Goal: Information Seeking & Learning: Learn about a topic

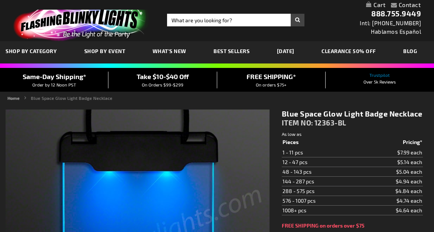
type input "5629"
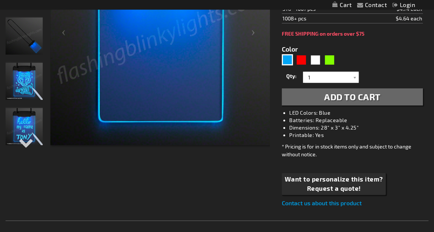
scroll to position [186, 0]
click at [26, 145] on div "Next" at bounding box center [24, 148] width 11 height 16
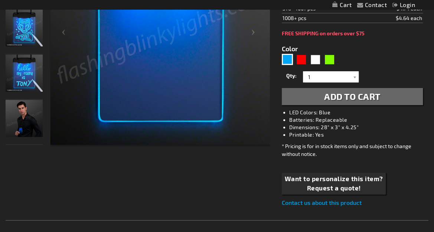
click at [25, 134] on img "Man displaying Light Up Space Blue Glow Badge Necklace" at bounding box center [24, 118] width 37 height 37
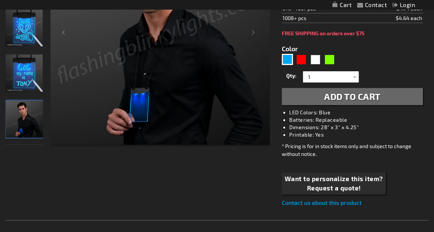
click at [29, 88] on img "Light Up Space Blue Glow Badge Necklace" at bounding box center [24, 73] width 37 height 37
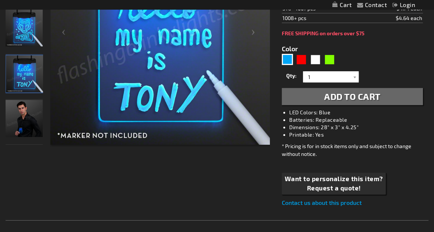
scroll to position [111, 0]
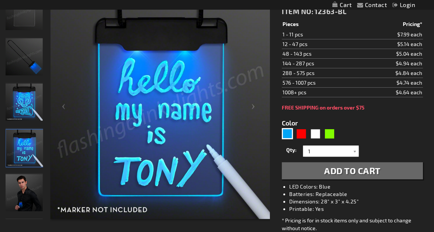
click at [29, 88] on img "Light Up Space Blue Glow Badge Necklace" at bounding box center [24, 101] width 37 height 37
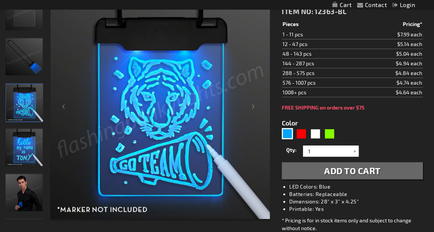
click at [19, 47] on img "Light Up Space Blue Glow Badge Necklace" at bounding box center [24, 56] width 37 height 37
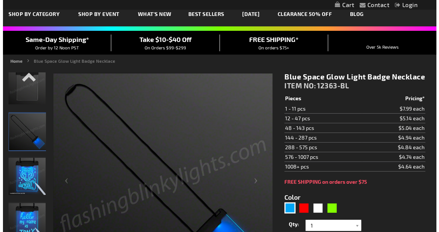
scroll to position [0, 0]
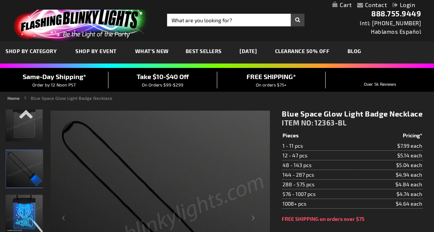
click at [406, 6] on link "Login" at bounding box center [403, 4] width 23 height 7
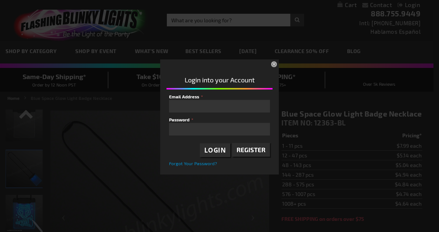
click at [250, 148] on span "Register" at bounding box center [251, 149] width 29 height 7
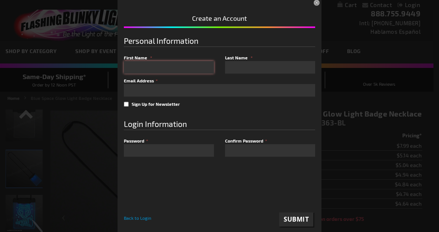
click at [187, 65] on input "First Name" at bounding box center [169, 67] width 90 height 13
type input "Rea"
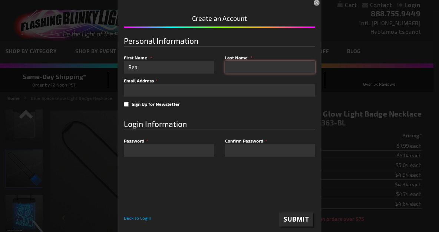
click at [229, 70] on input "Last Name" at bounding box center [270, 67] width 90 height 13
type input "Williams"
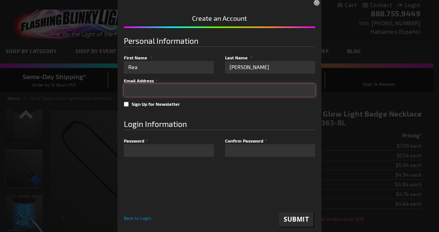
click at [254, 89] on input "email" at bounding box center [219, 90] width 191 height 13
type input "[EMAIL_ADDRESS][PERSON_NAME][PERSON_NAME][DOMAIN_NAME]"
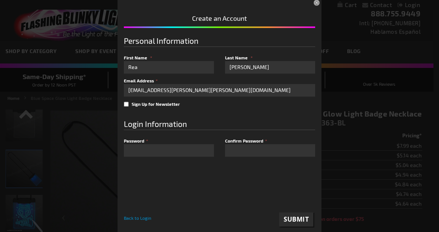
click at [170, 174] on div at bounding box center [219, 187] width 191 height 39
click at [291, 222] on span "Submit" at bounding box center [296, 219] width 25 height 9
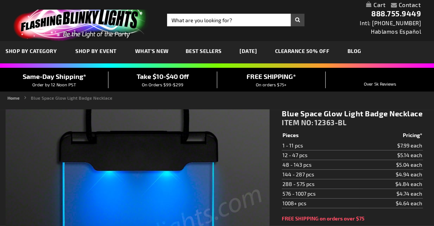
type input "5629"
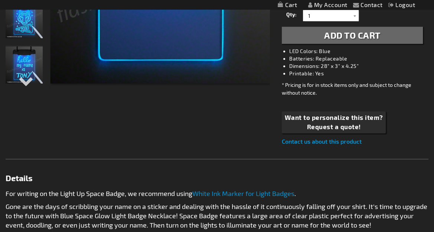
scroll to position [297, 0]
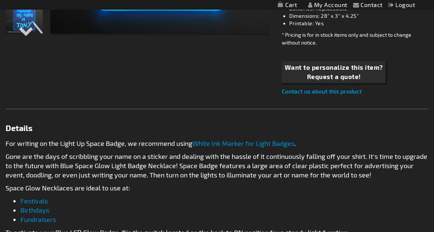
click at [322, 90] on link "Contact us about this product" at bounding box center [322, 91] width 80 height 7
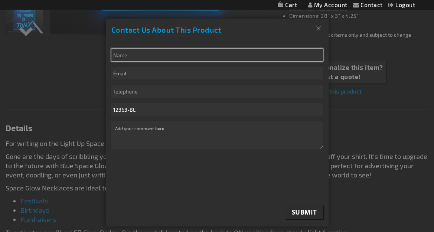
click at [177, 56] on input "* Name" at bounding box center [217, 55] width 212 height 13
type input "Rea Williams"
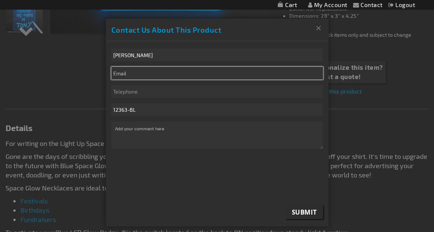
click at [178, 73] on input "email" at bounding box center [217, 73] width 212 height 13
type input "[EMAIL_ADDRESS][PERSON_NAME][PERSON_NAME][DOMAIN_NAME]"
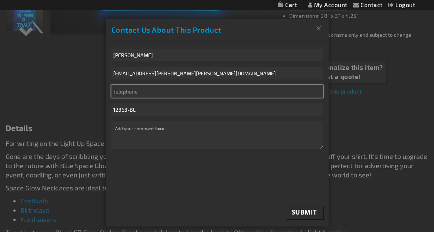
click at [183, 91] on input "Telephone" at bounding box center [217, 91] width 212 height 13
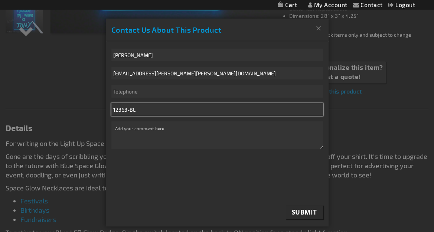
click at [181, 108] on input "12363-BL" at bounding box center [217, 109] width 212 height 13
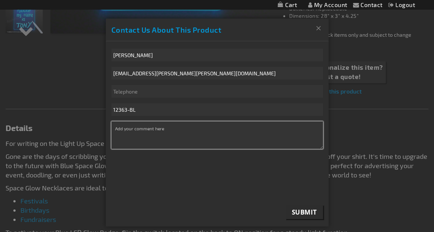
click at [184, 129] on textarea "* Comment" at bounding box center [217, 134] width 212 height 27
type textarea "Hello, can you confirm cost to add logo to this product. Also, do you have othe…"
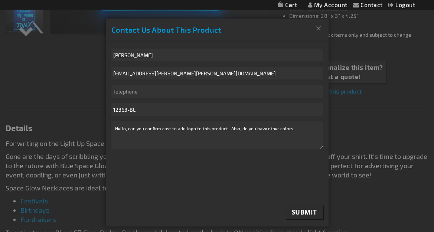
click at [302, 212] on span "Submit" at bounding box center [304, 212] width 25 height 9
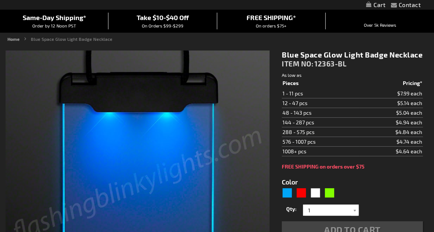
scroll to position [288, 0]
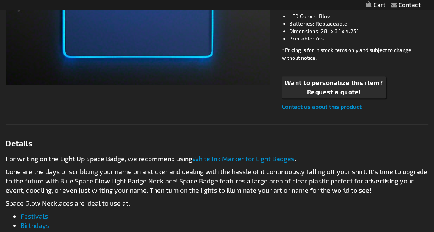
type input "5629"
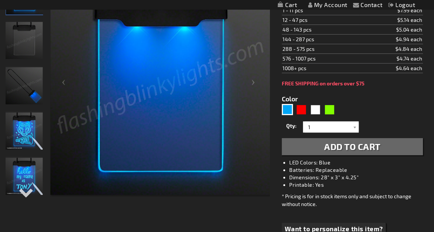
scroll to position [148, 0]
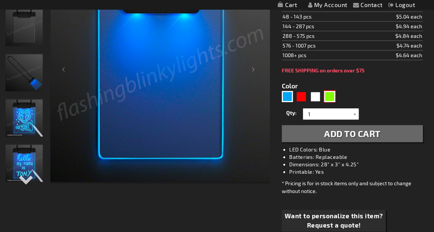
click at [327, 97] on div "Green" at bounding box center [329, 96] width 11 height 11
type input "5648"
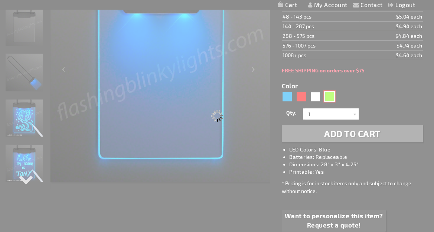
type input "12363-GN"
type input "Customize - Green Space Glow Light Badge Necklace - ITEM NO: 12363-GN"
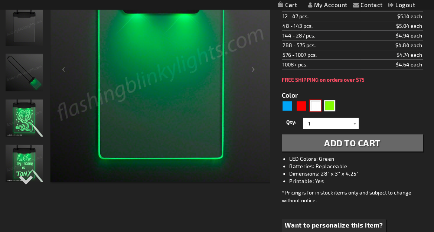
click at [316, 102] on div "White" at bounding box center [315, 105] width 11 height 11
type input "5646"
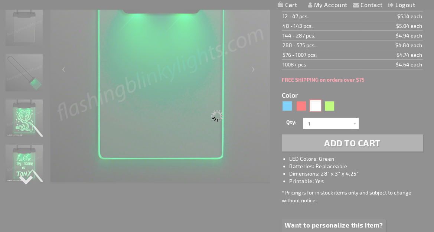
type input "12363-WT"
type input "Customize - White Space Glow Light Badge Necklace - ITEM NO: 12363-WT"
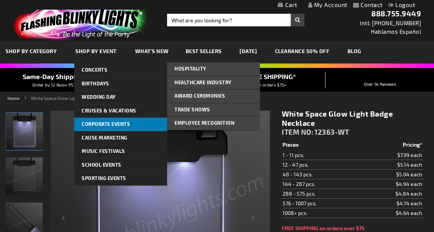
click at [108, 121] on span "Corporate Events" at bounding box center [106, 124] width 48 height 6
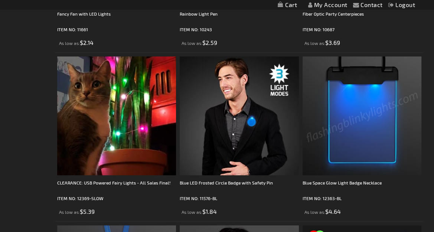
scroll to position [2561, 0]
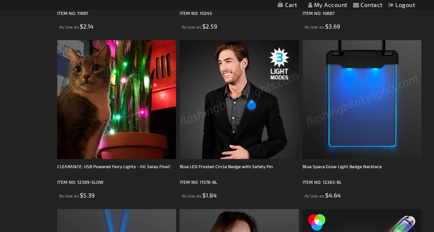
click at [225, 132] on img at bounding box center [239, 99] width 119 height 119
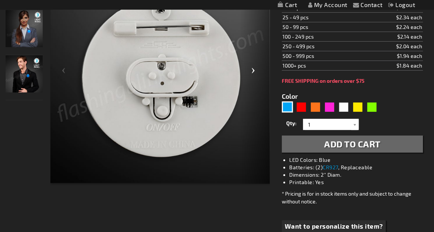
click at [253, 70] on div "Next" at bounding box center [255, 73] width 30 height 222
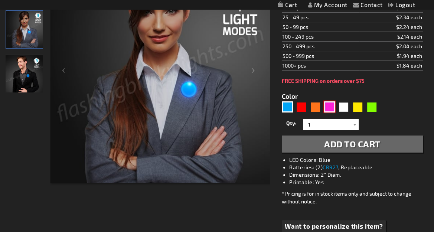
click at [333, 107] on div "Pink" at bounding box center [329, 106] width 11 height 11
type input "5639"
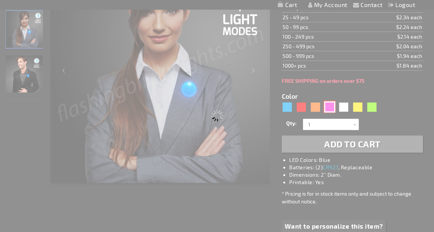
type input "11576-PK"
type input "Customize - Pink LED Frosted Circle Pin-On Badge - ITEM NO: 11576-PK"
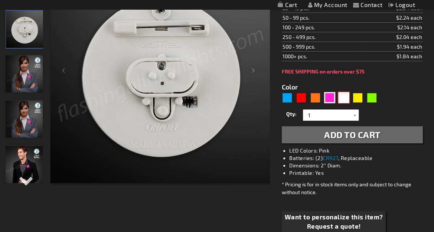
click at [338, 98] on div "White" at bounding box center [343, 97] width 11 height 11
type input "5646"
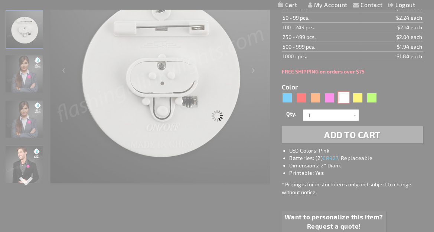
type input "11576-WT"
type input "Customize - White LED Frosted Circle Badge with Safety Pin - ITEM NO: 11576-WT"
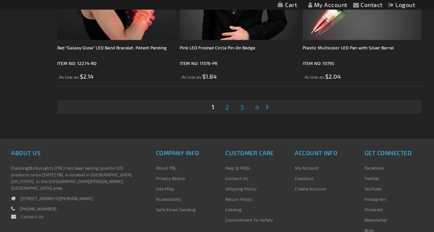
scroll to position [3525, 0]
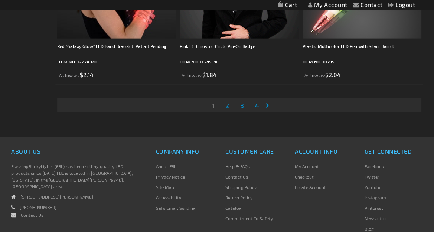
click at [226, 105] on span "2" at bounding box center [227, 105] width 4 height 8
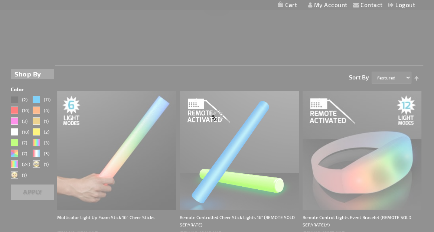
scroll to position [0, 0]
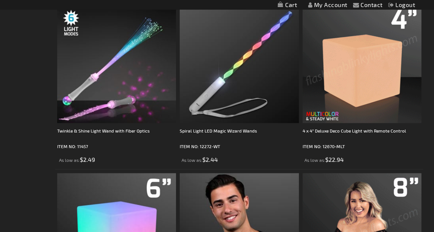
scroll to position [1188, 0]
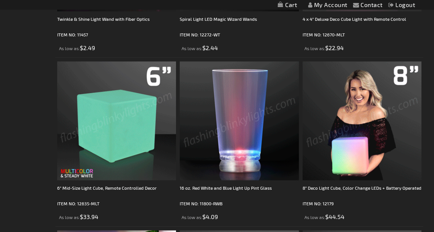
click at [117, 134] on img at bounding box center [116, 121] width 119 height 119
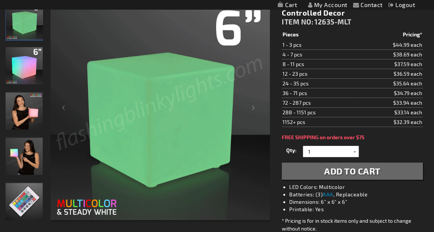
scroll to position [186, 0]
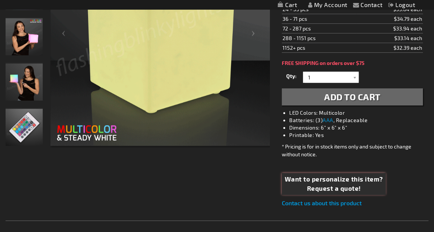
click at [323, 185] on span "Request a quote!" at bounding box center [333, 189] width 98 height 10
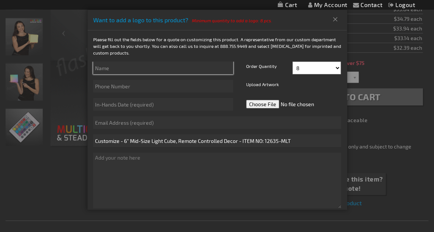
click at [180, 70] on input "text" at bounding box center [163, 68] width 140 height 13
click at [334, 17] on button "Close" at bounding box center [335, 19] width 12 height 12
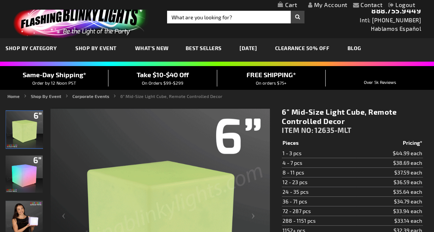
scroll to position [0, 0]
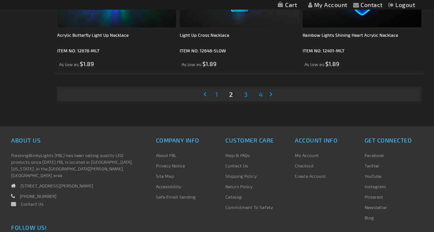
scroll to position [3563, 0]
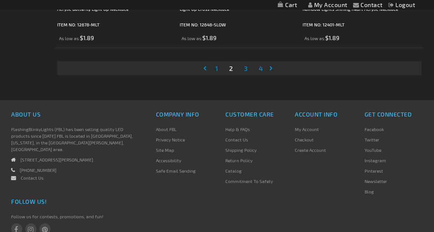
click at [245, 69] on span "3" at bounding box center [245, 68] width 4 height 8
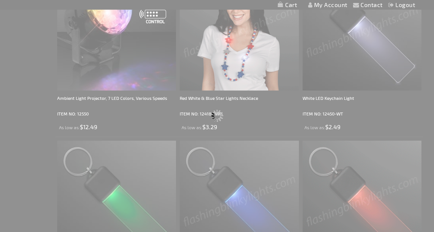
scroll to position [0, 0]
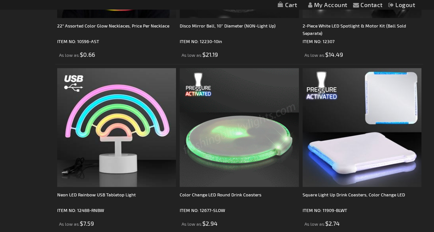
scroll to position [3525, 0]
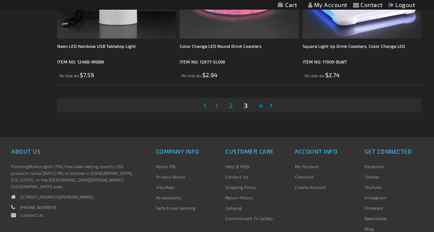
click at [260, 103] on span "4" at bounding box center [260, 105] width 4 height 8
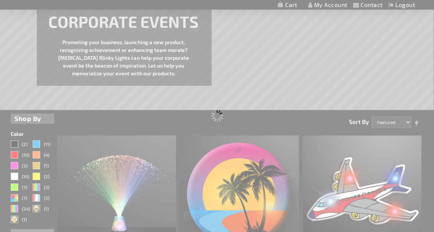
scroll to position [0, 0]
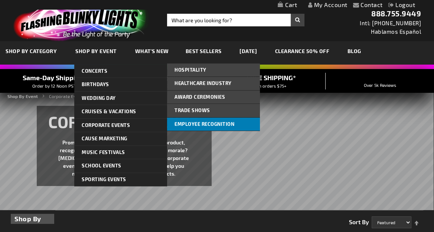
click at [181, 127] on link "Employee Recognition" at bounding box center [213, 124] width 93 height 13
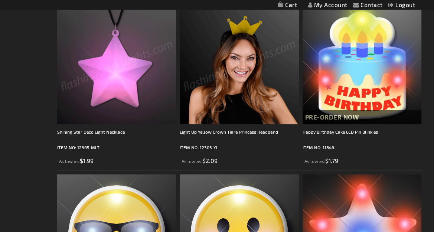
scroll to position [1779, 0]
